Goal: Task Accomplishment & Management: Manage account settings

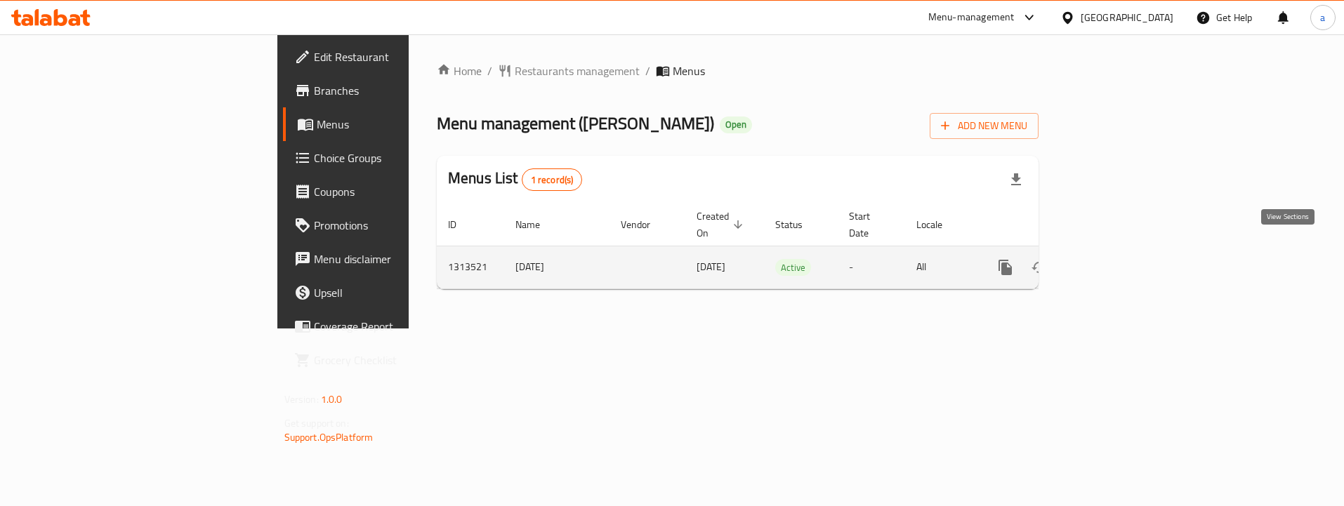
click at [1115, 259] on icon "enhanced table" at bounding box center [1106, 267] width 17 height 17
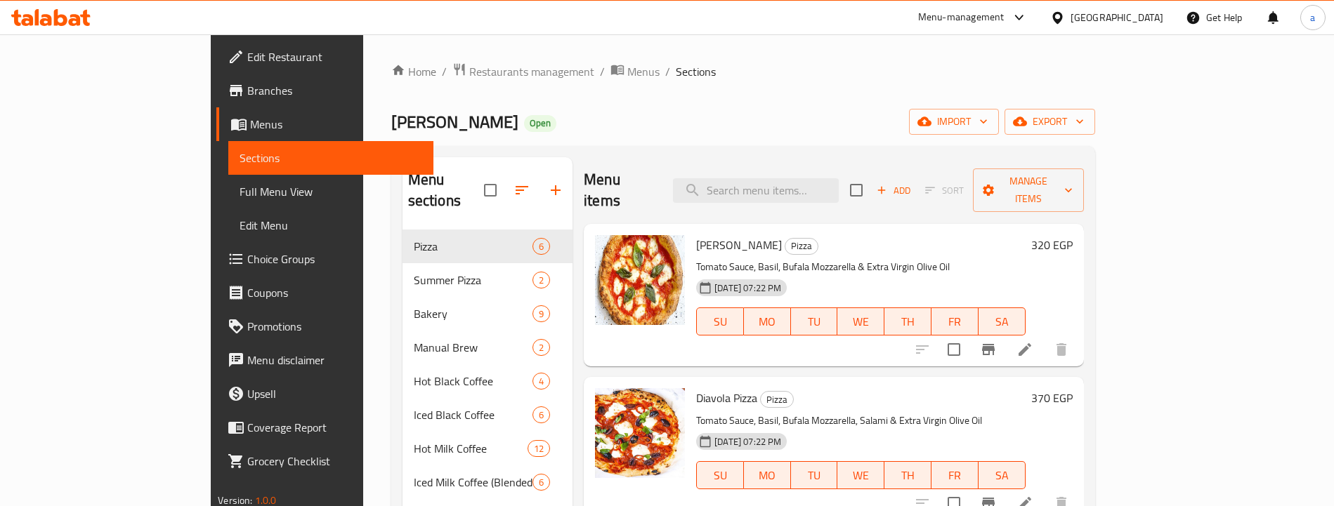
click at [247, 259] on span "Choice Groups" at bounding box center [334, 259] width 175 height 17
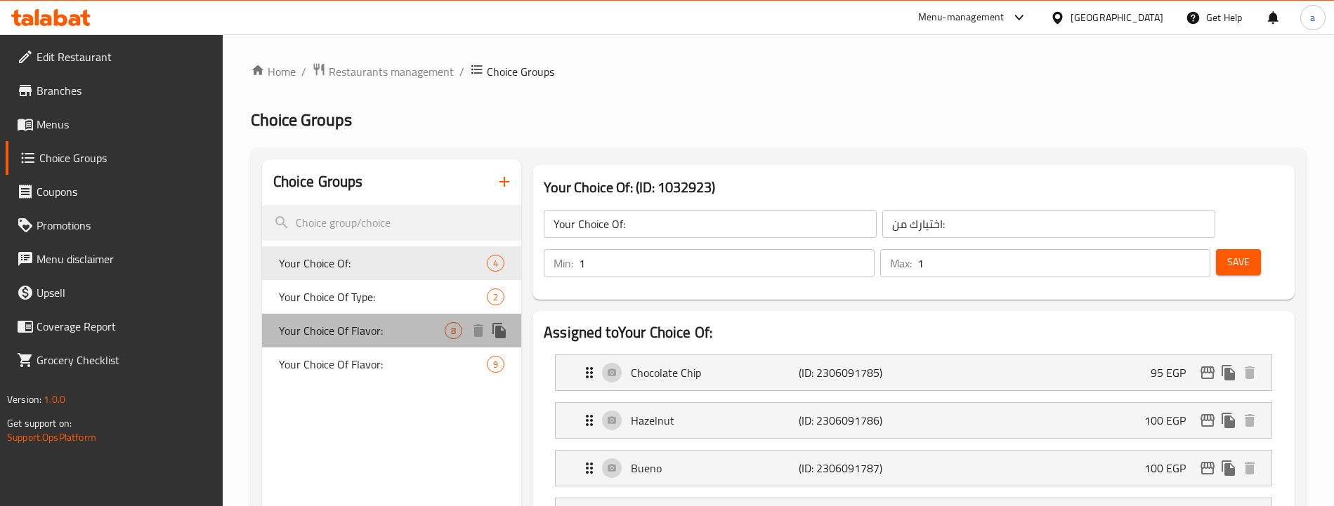
click at [383, 342] on div "Your Choice Of Flavor: 8" at bounding box center [392, 331] width 260 height 34
type input "Your Choice Of Flavor:"
type input "اختيارك من النكهة:"
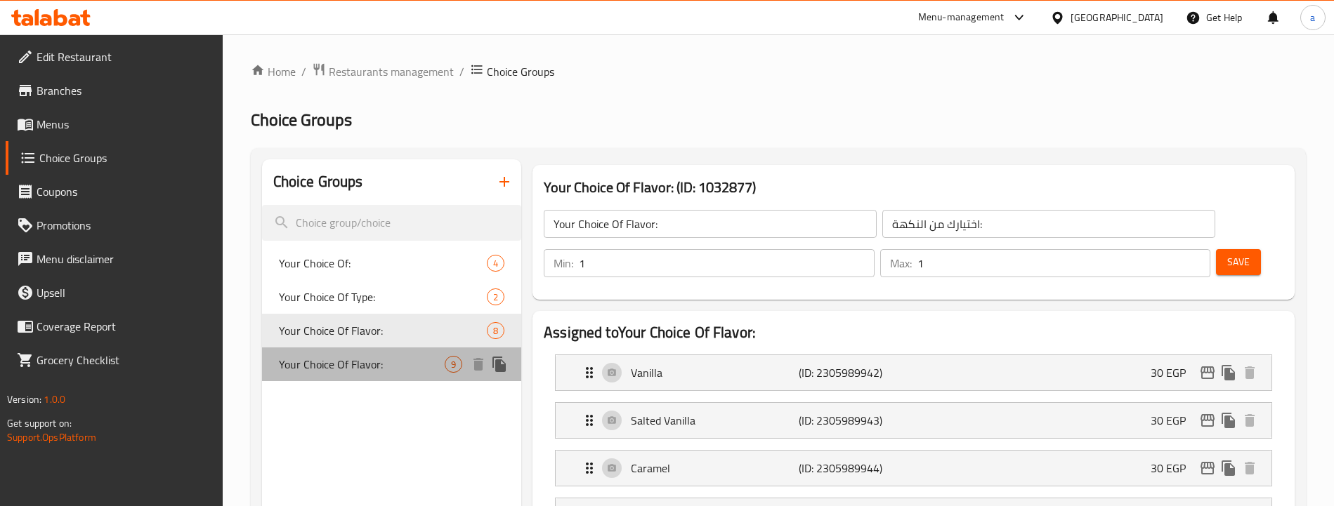
click at [437, 369] on span "Your Choice Of Flavor:" at bounding box center [362, 364] width 166 height 17
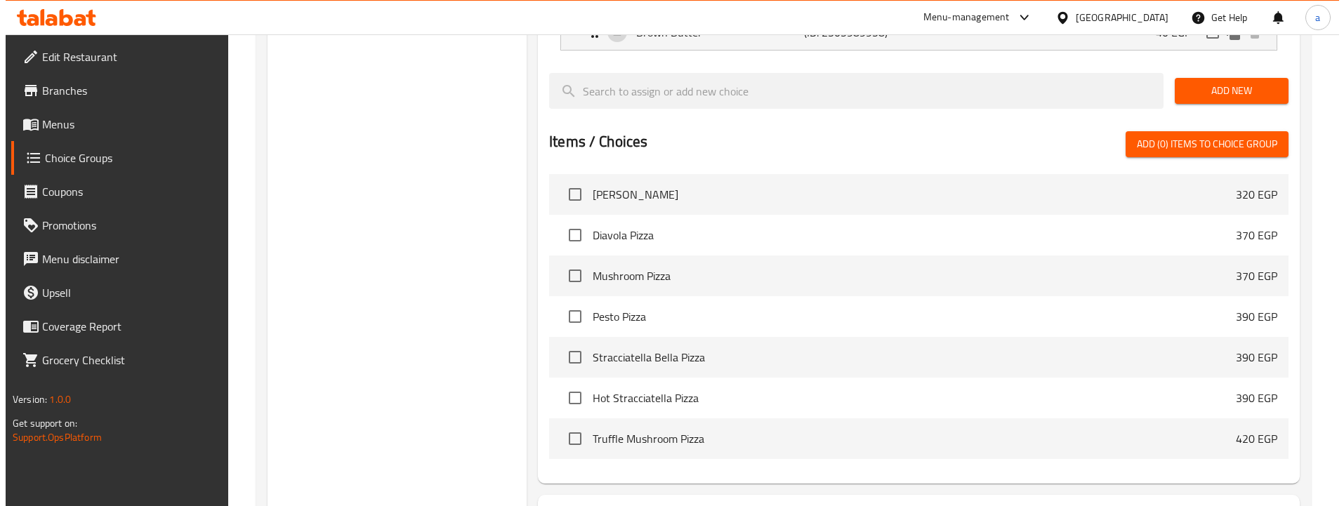
scroll to position [843, 0]
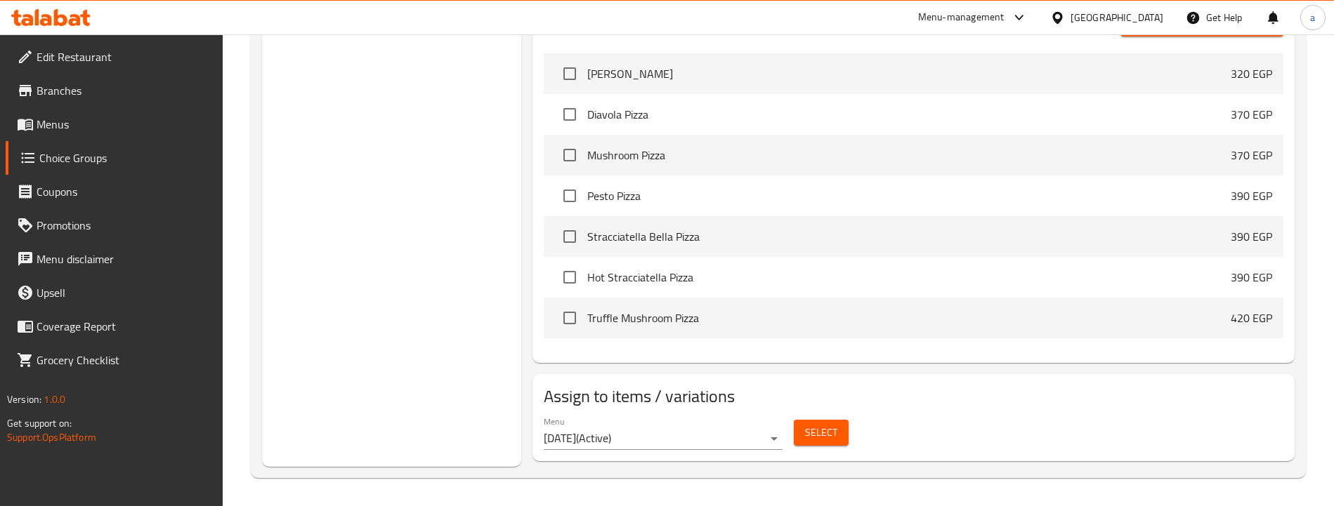
click at [815, 428] on span "Select" at bounding box center [821, 433] width 32 height 18
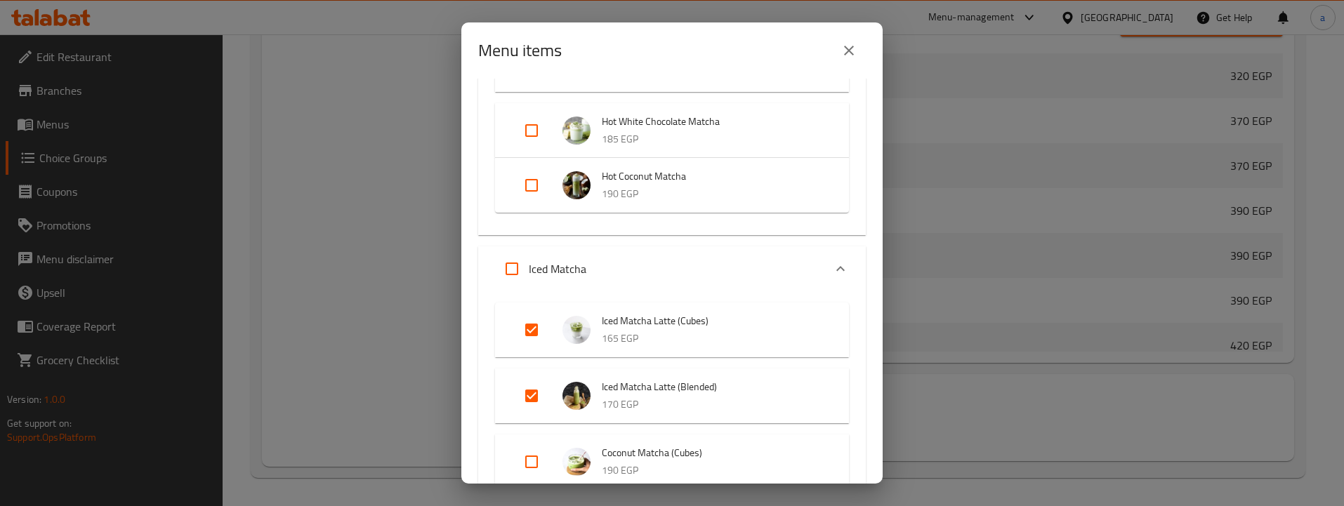
scroll to position [485, 0]
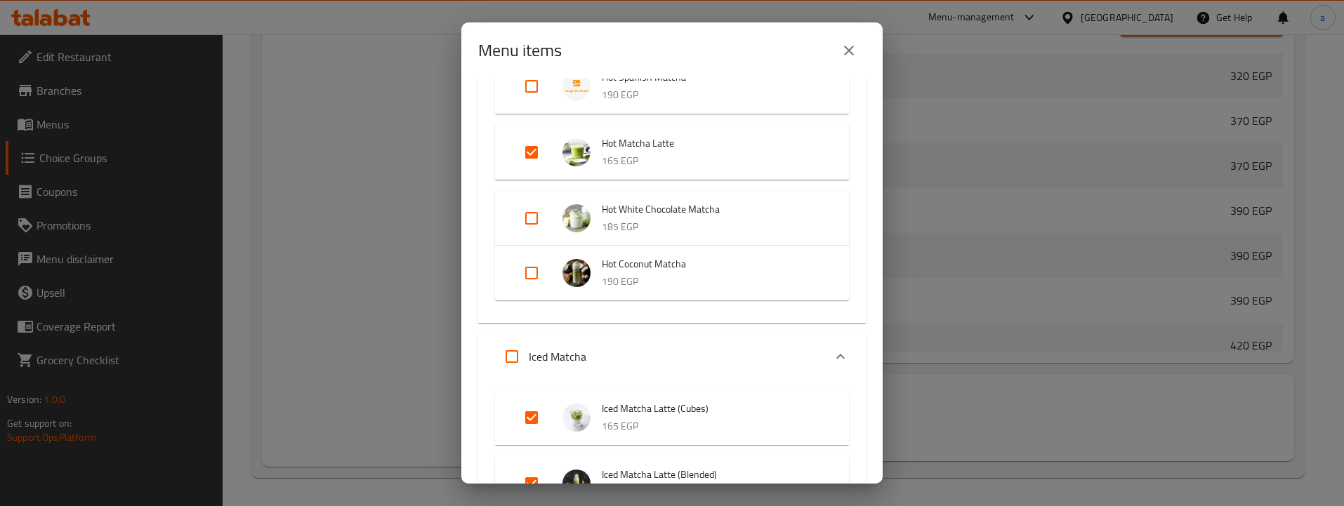
click at [395, 131] on div "Menu items 3 / 90 items selected ​ Pizza Margherita Pizza 320 EGP Diavola Pizza…" at bounding box center [672, 253] width 1344 height 506
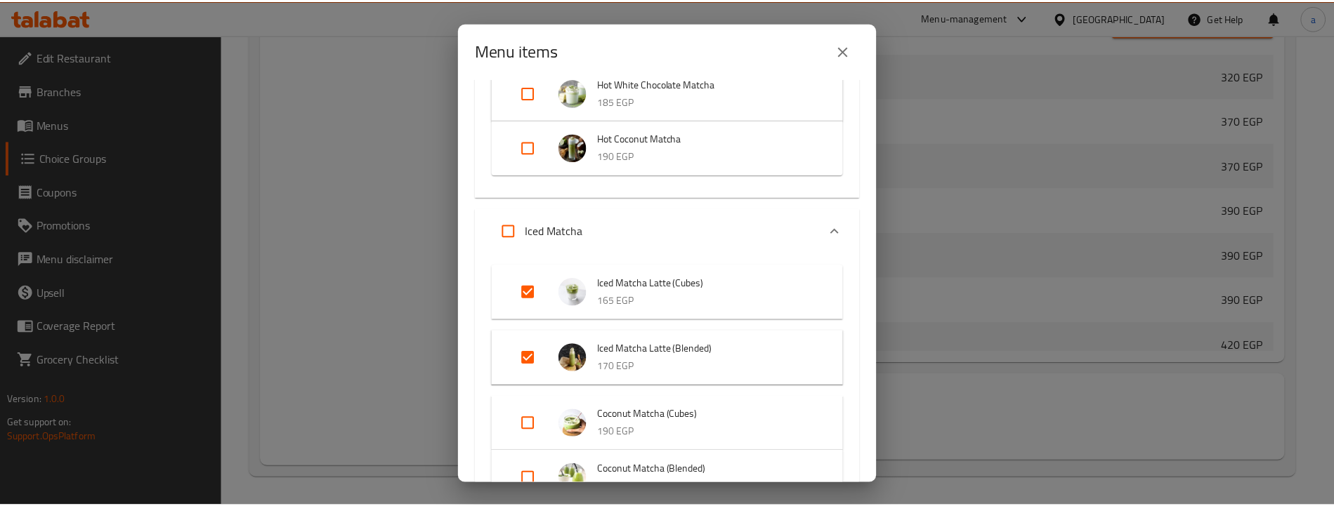
scroll to position [626, 0]
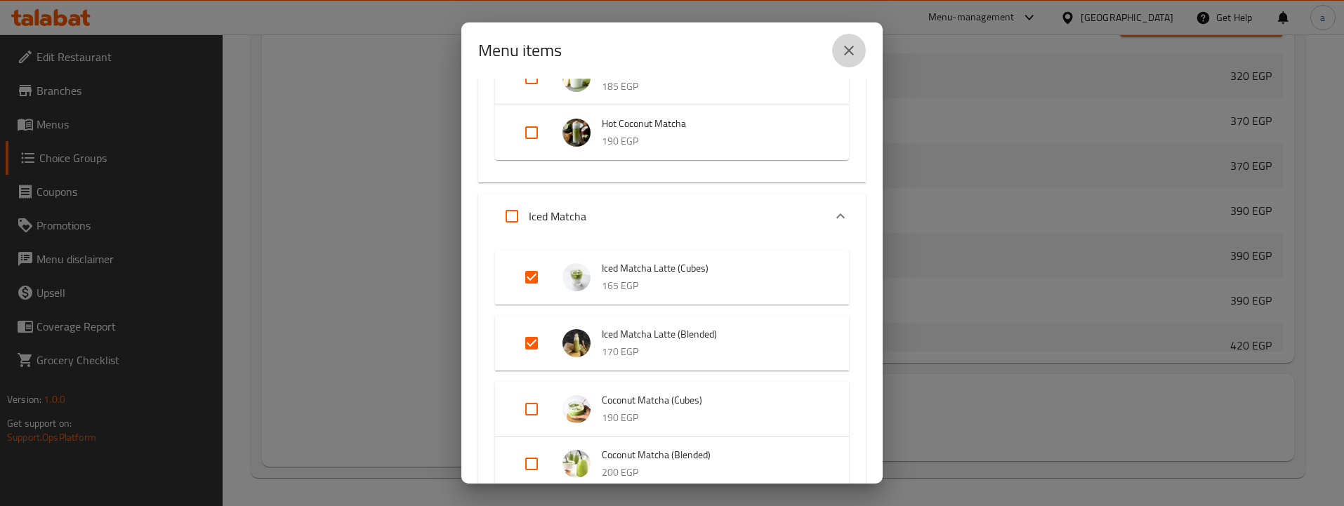
click at [841, 48] on icon "close" at bounding box center [849, 50] width 17 height 17
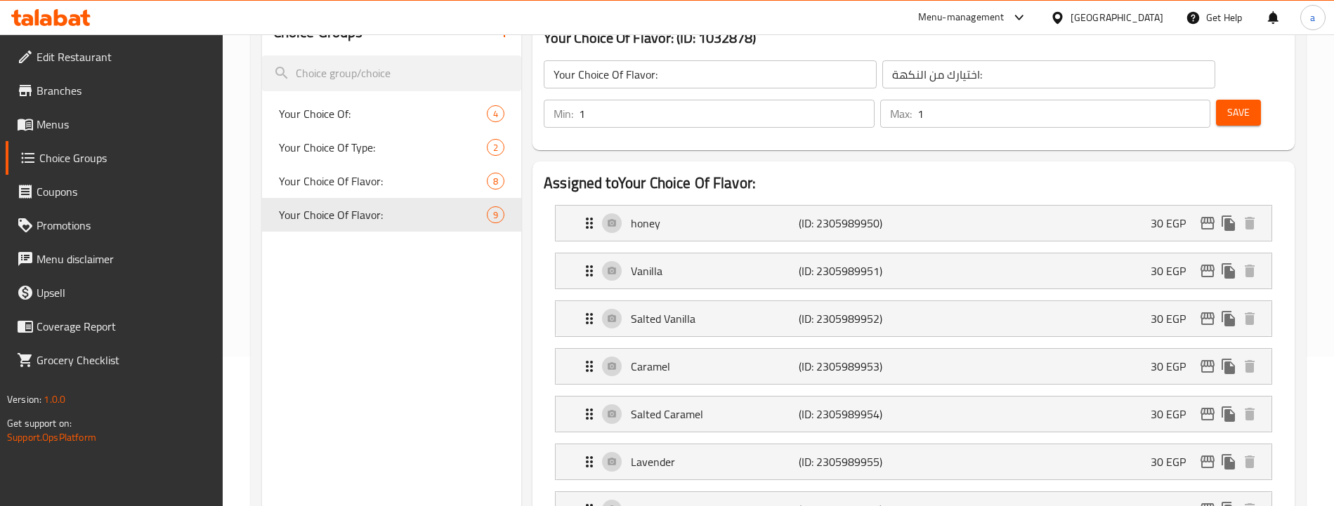
scroll to position [71, 0]
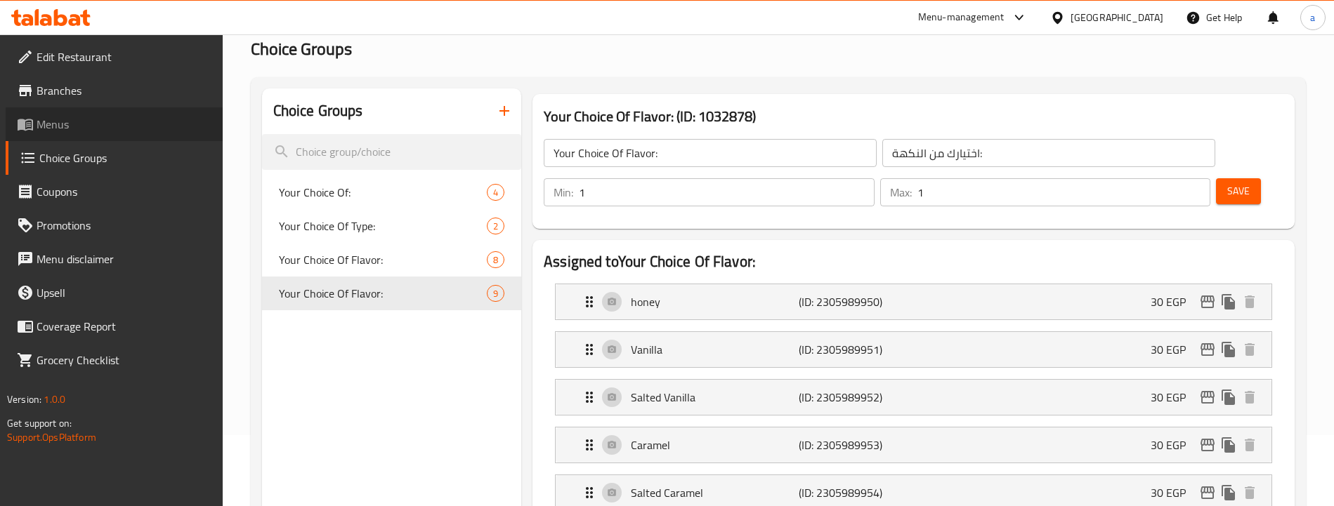
click at [124, 119] on span "Menus" at bounding box center [124, 124] width 175 height 17
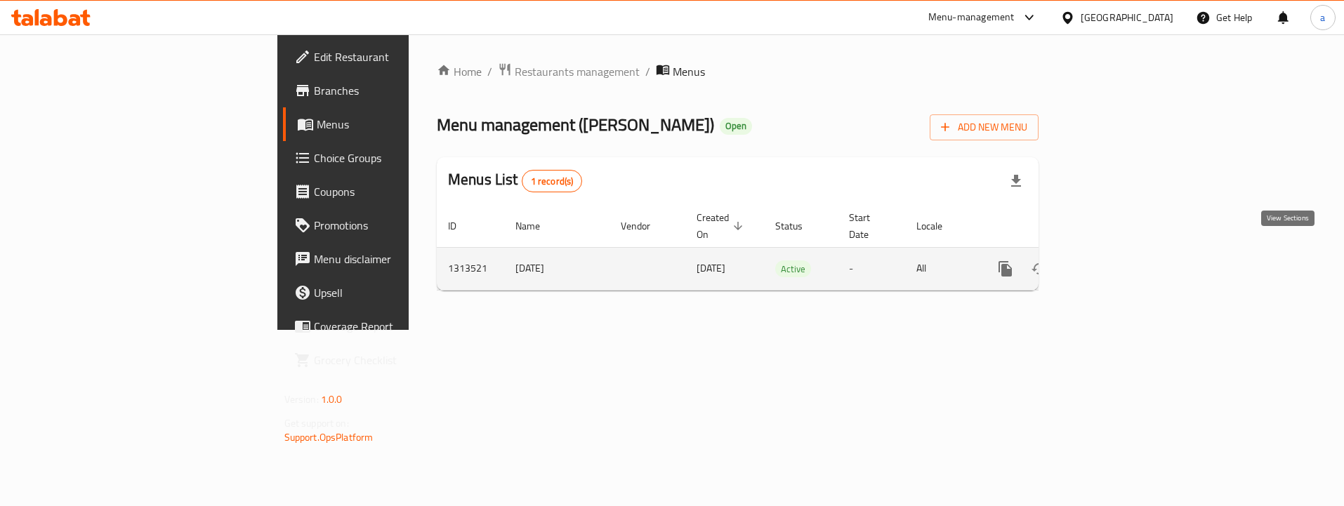
click at [1124, 252] on link "enhanced table" at bounding box center [1107, 269] width 34 height 34
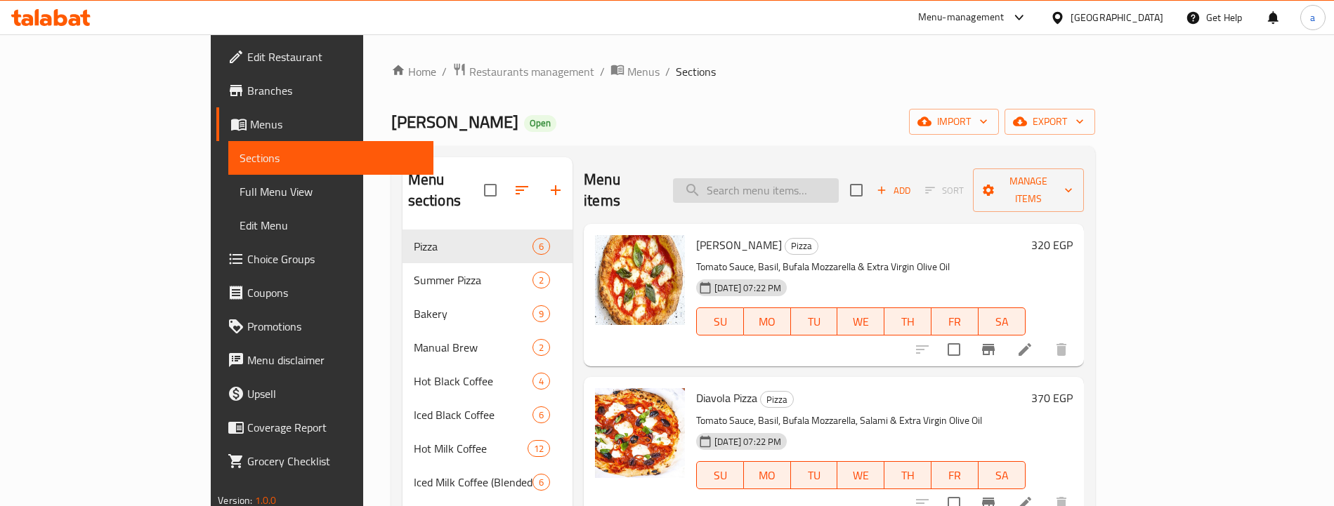
click at [829, 181] on input "search" at bounding box center [756, 190] width 166 height 25
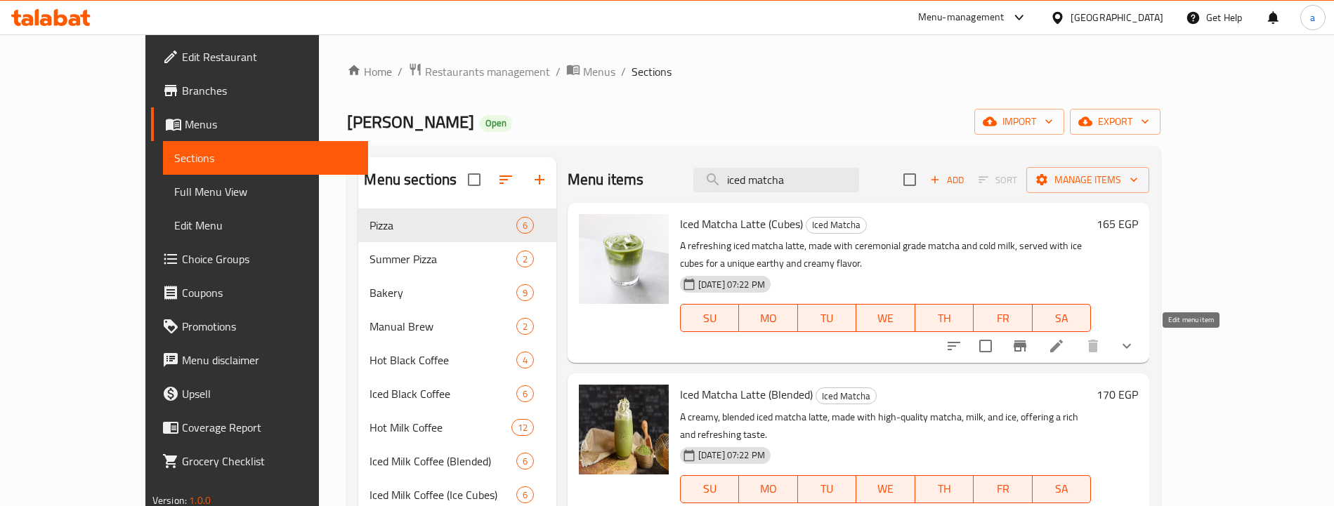
type input "iced matcha"
click at [1065, 351] on icon at bounding box center [1056, 346] width 17 height 17
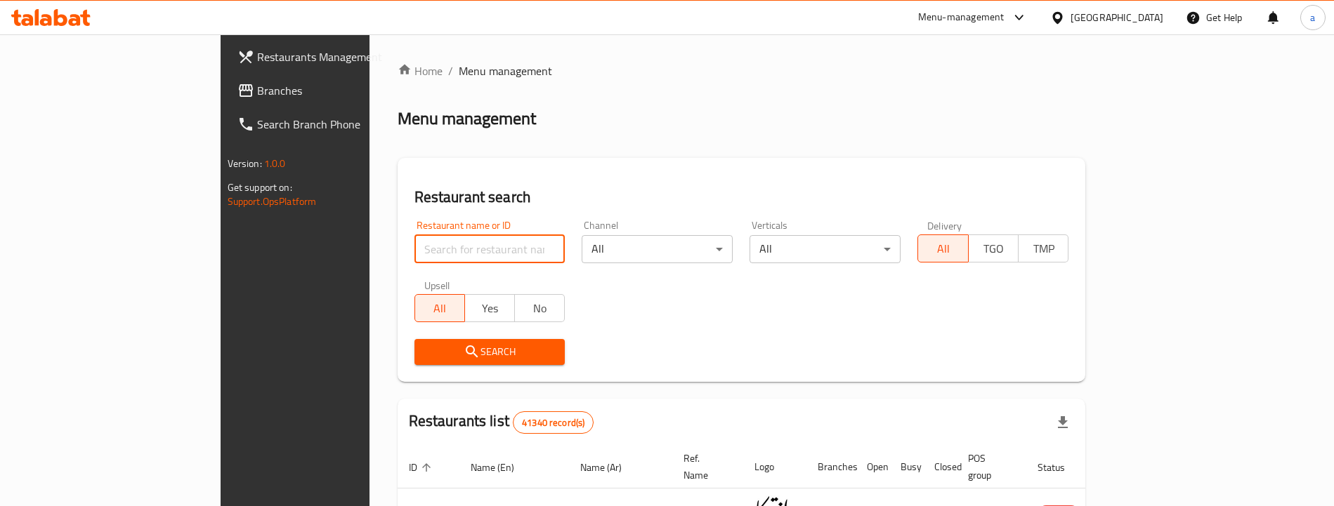
drag, startPoint x: 312, startPoint y: 239, endPoint x: 287, endPoint y: 286, distance: 53.4
click at [406, 286] on div "Restaurant name or ID Restaurant name or ID Channel All ​ Verticals All ​ Deliv…" at bounding box center [741, 293] width 671 height 162
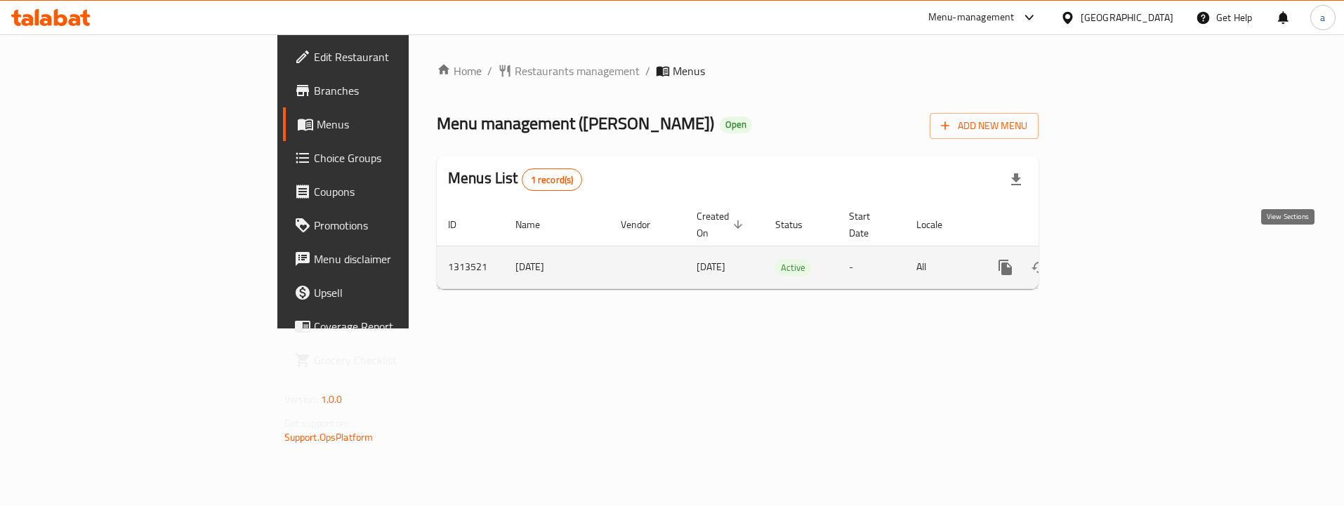
click at [1124, 251] on link "enhanced table" at bounding box center [1107, 268] width 34 height 34
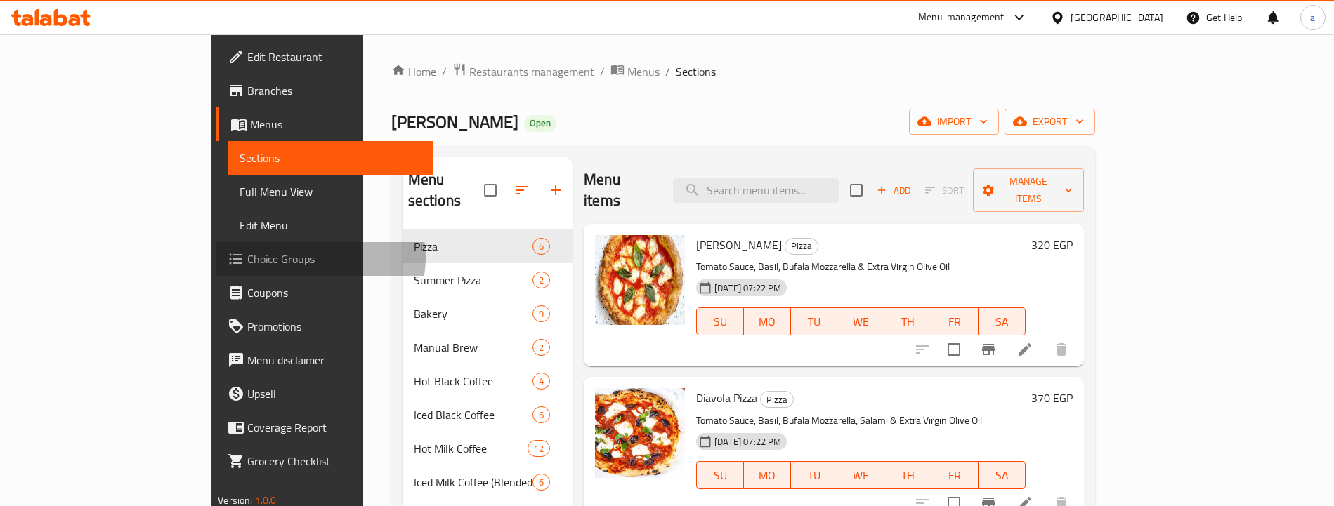
click at [247, 258] on span "Choice Groups" at bounding box center [334, 259] width 175 height 17
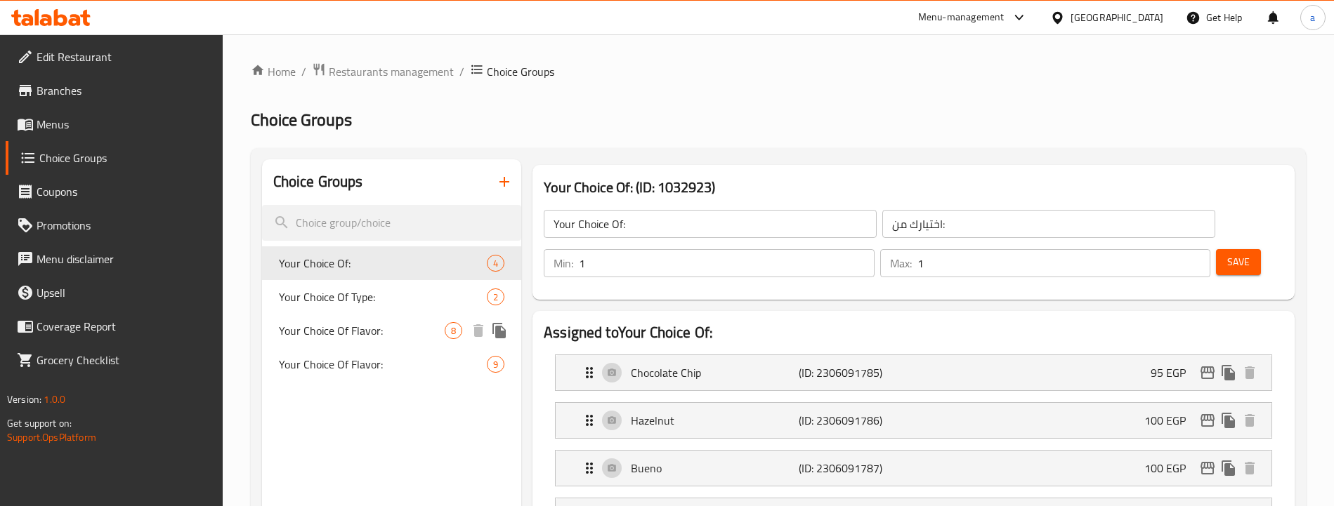
click at [419, 324] on span "Your Choice Of Flavor:" at bounding box center [362, 330] width 166 height 17
type input "Your Choice Of Flavor:"
type input "اختيارك من النكهة:"
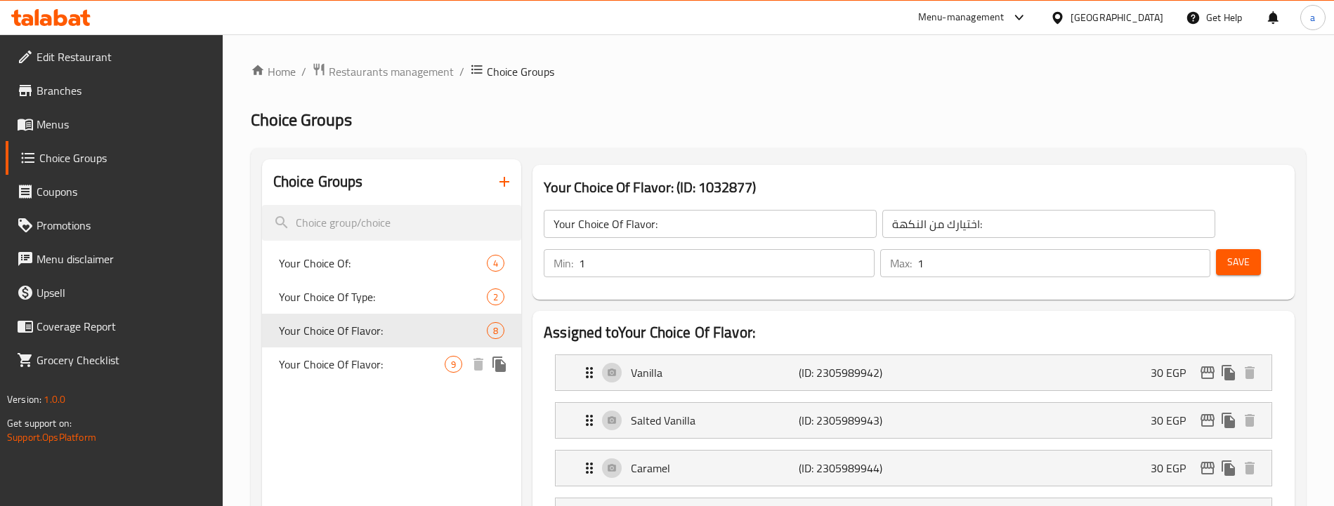
click at [384, 367] on span "Your Choice Of Flavor:" at bounding box center [362, 364] width 166 height 17
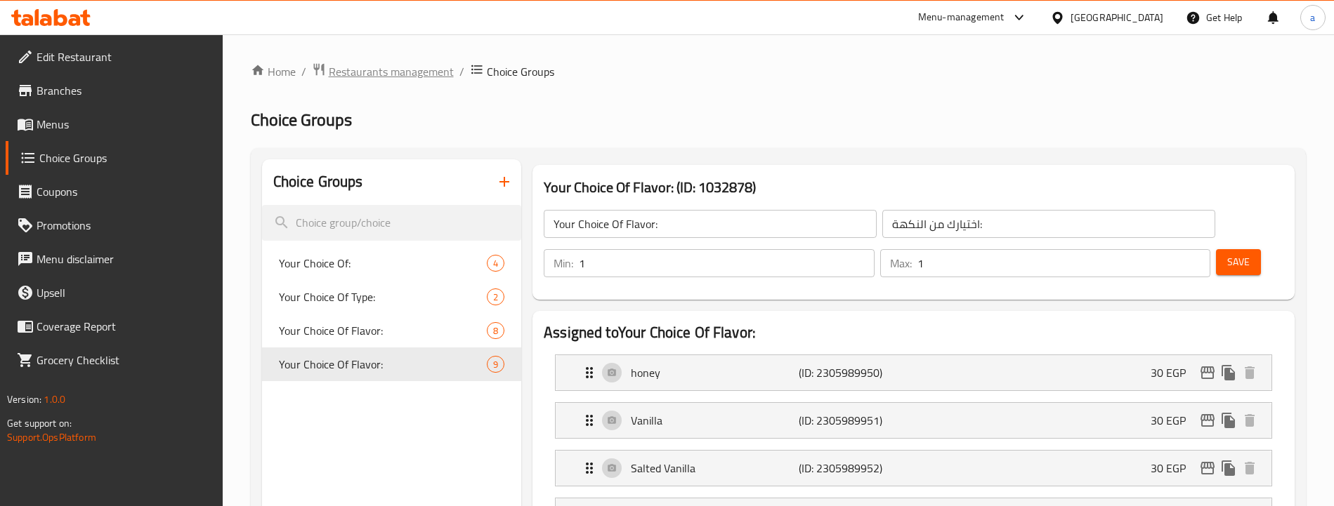
click at [421, 70] on span "Restaurants management" at bounding box center [391, 71] width 125 height 17
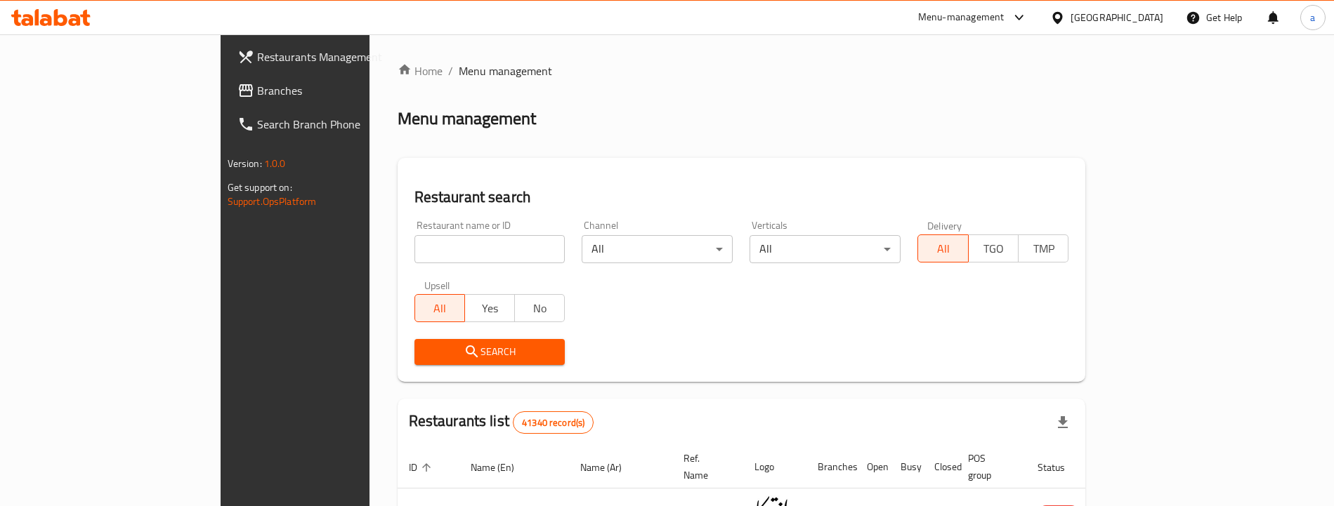
click at [257, 98] on span "Branches" at bounding box center [344, 90] width 175 height 17
